Goal: Book appointment/travel/reservation

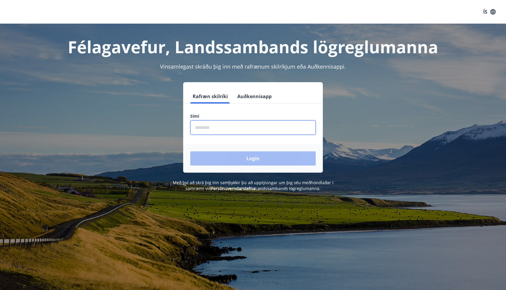
click at [220, 127] on input "phone" at bounding box center [252, 127] width 125 height 15
type input "********"
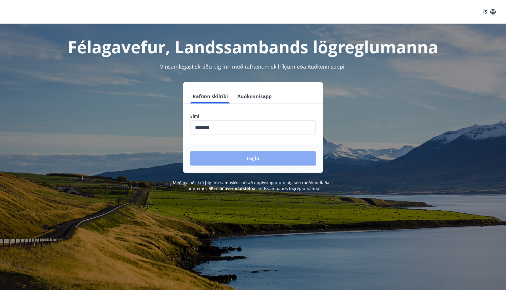
click at [235, 160] on button "Login" at bounding box center [252, 159] width 125 height 14
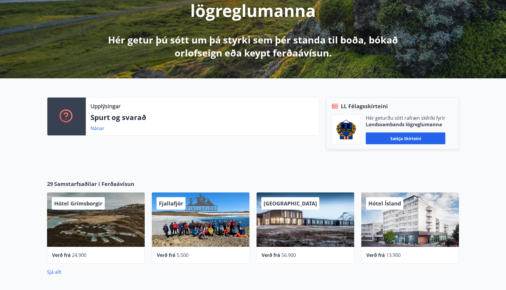
scroll to position [106, 0]
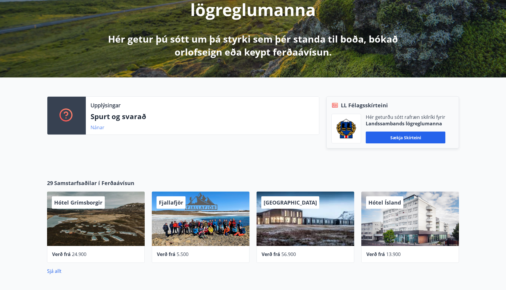
click at [99, 127] on link "Nánar" at bounding box center [98, 127] width 14 height 7
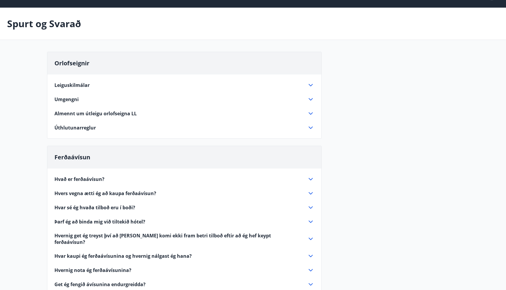
scroll to position [15, 0]
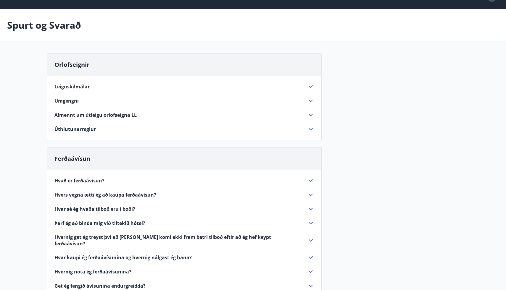
click at [311, 127] on icon at bounding box center [310, 129] width 7 height 7
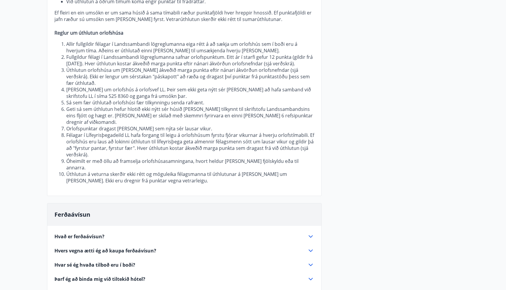
scroll to position [218, 0]
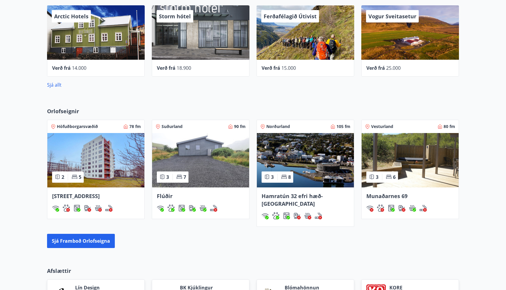
scroll to position [314, 0]
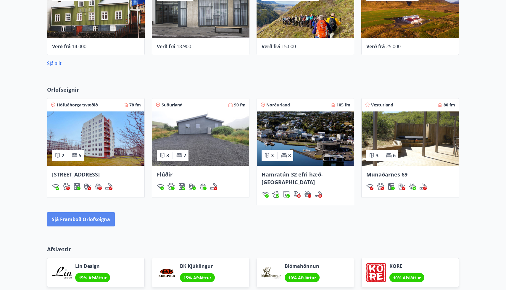
click at [103, 214] on button "Sjá framboð orlofseigna" at bounding box center [81, 219] width 68 height 14
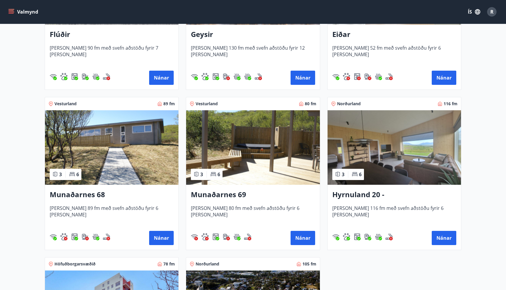
scroll to position [202, 0]
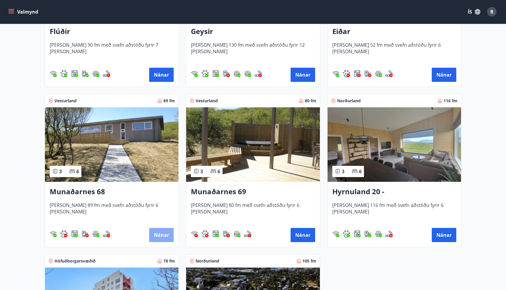
click at [157, 237] on button "Nánar" at bounding box center [161, 235] width 25 height 14
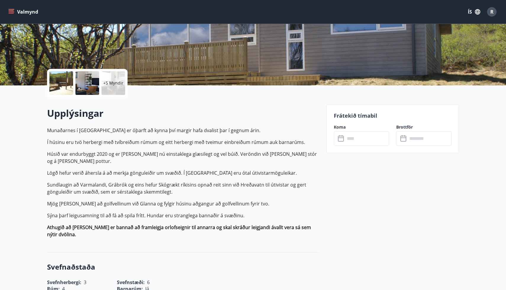
scroll to position [90, 0]
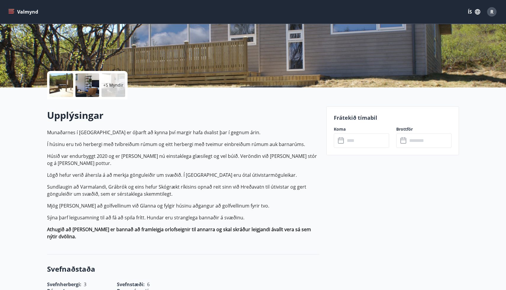
click at [359, 146] on input "text" at bounding box center [367, 140] width 44 height 15
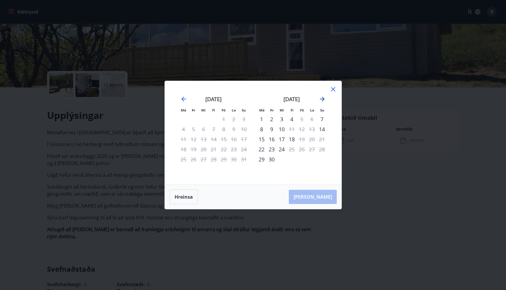
click at [321, 102] on icon "Move forward to switch to the next month." at bounding box center [322, 99] width 7 height 7
click at [302, 131] on div "10" at bounding box center [302, 129] width 10 height 10
click at [261, 141] on div "13" at bounding box center [262, 139] width 10 height 10
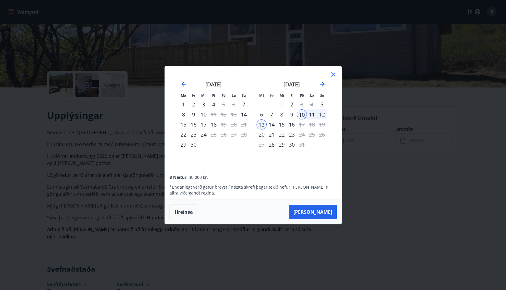
click at [335, 75] on icon at bounding box center [333, 74] width 7 height 7
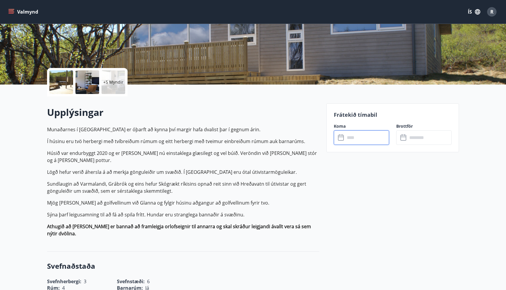
scroll to position [73, 0]
